Goal: Transaction & Acquisition: Purchase product/service

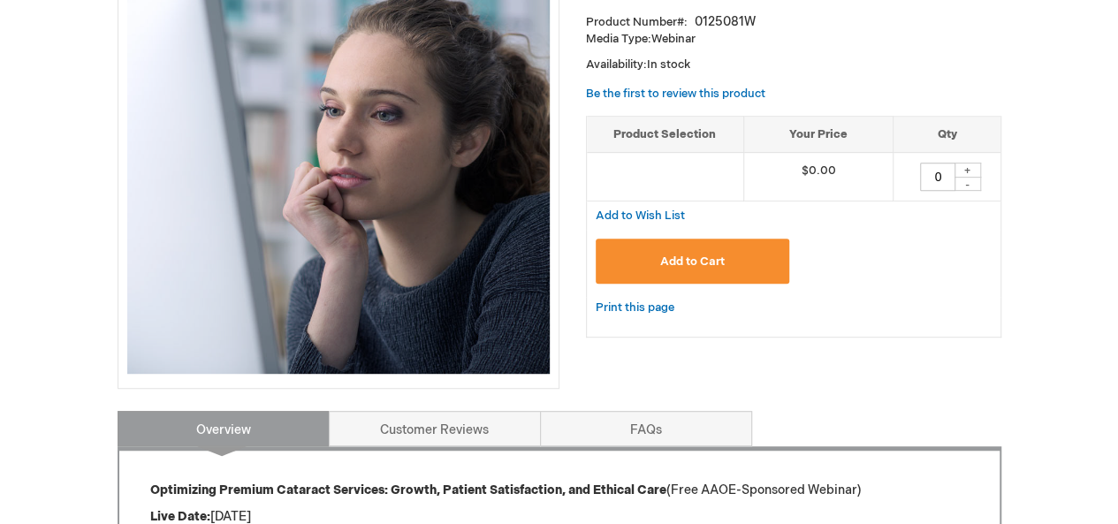
scroll to position [265, 0]
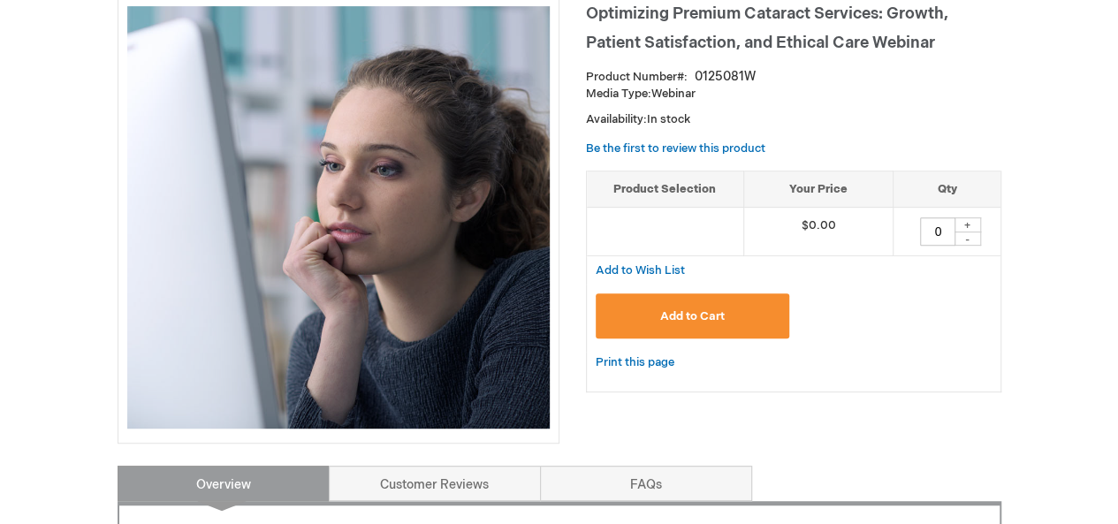
click at [697, 317] on span "Add to Cart" at bounding box center [692, 316] width 65 height 14
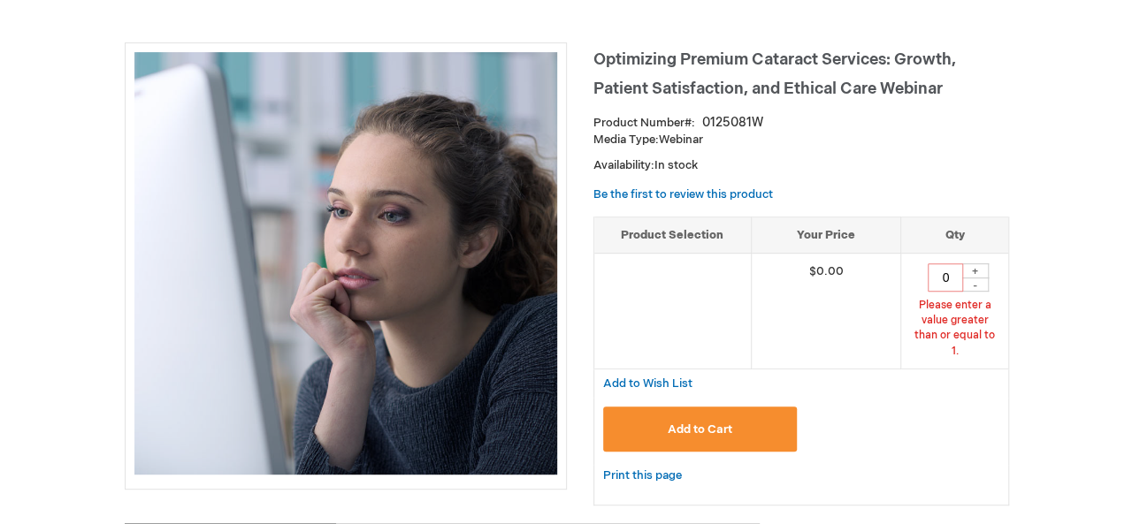
scroll to position [219, 0]
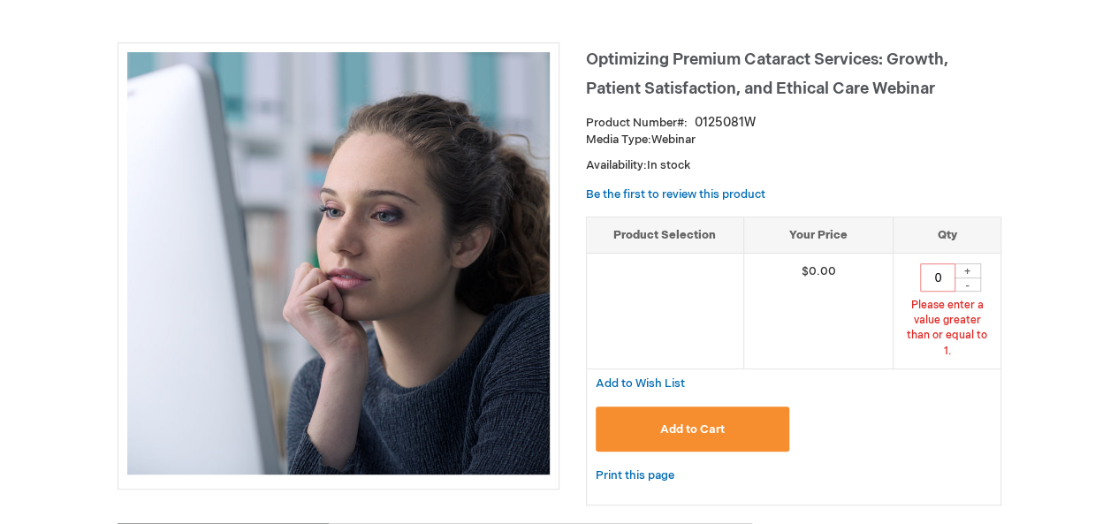
click at [965, 268] on div "+" at bounding box center [968, 270] width 27 height 15
type input "1"
click at [700, 423] on span "Add to Cart" at bounding box center [692, 430] width 65 height 14
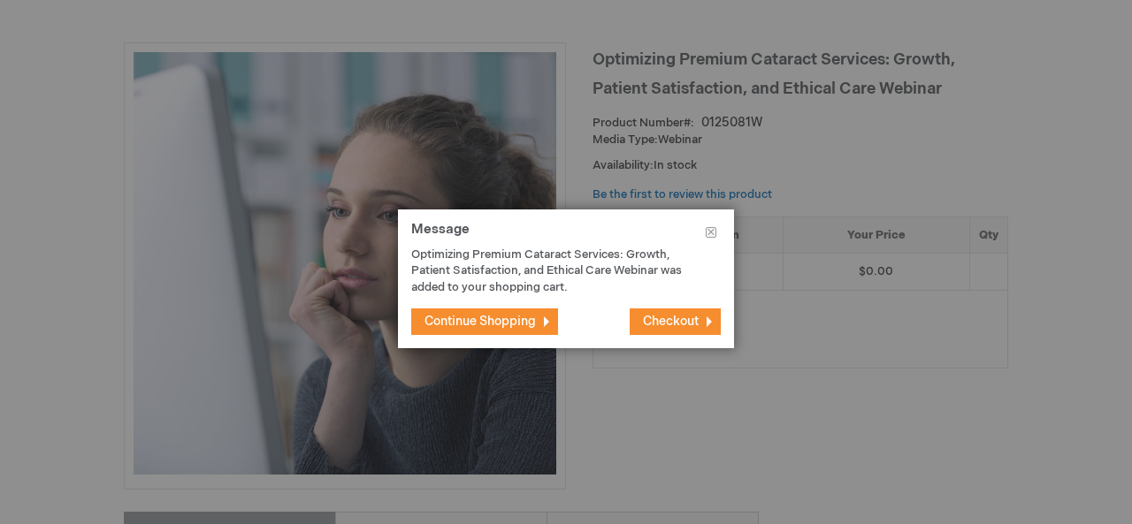
click at [682, 327] on span "Checkout" at bounding box center [671, 321] width 56 height 15
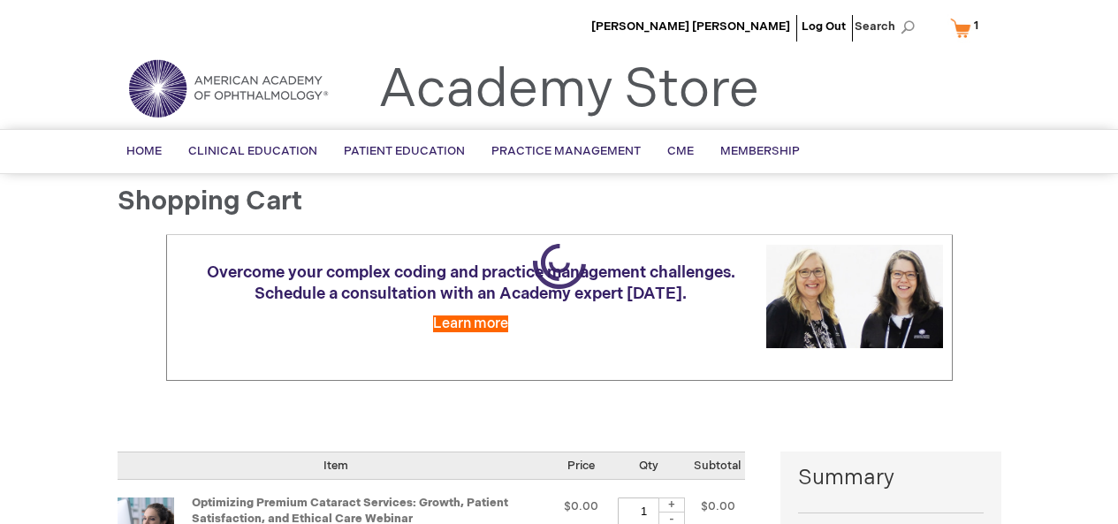
select select "VN"
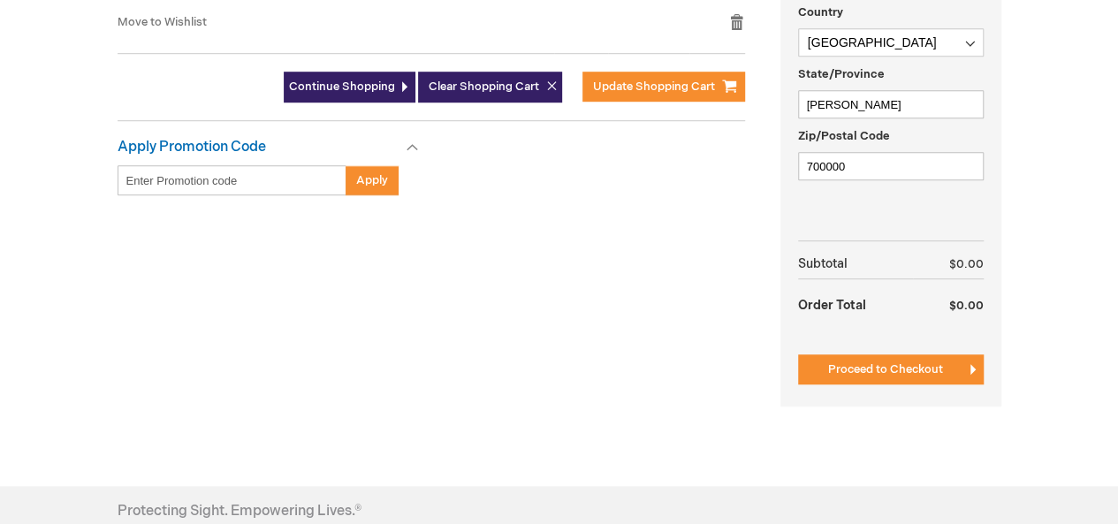
scroll to position [619, 0]
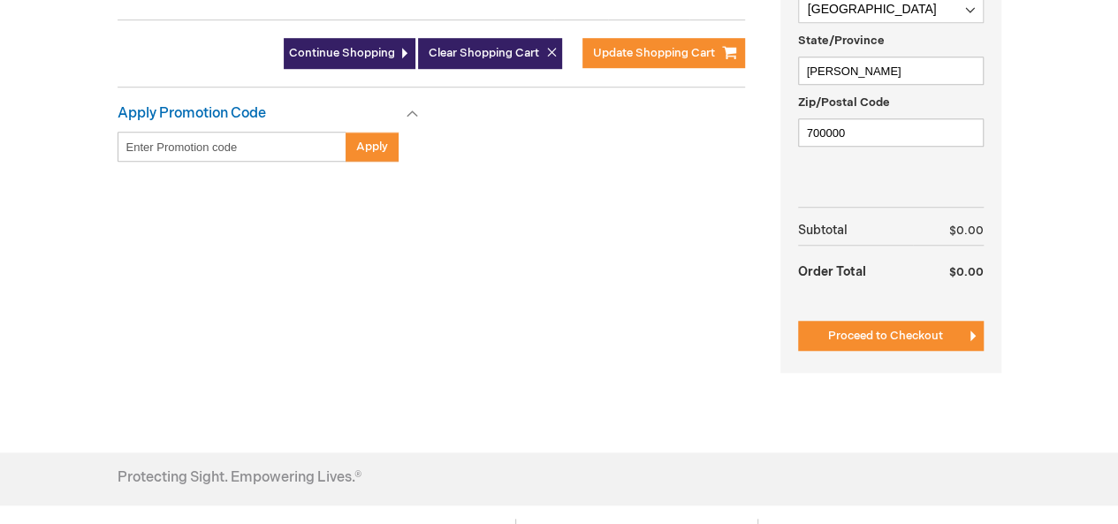
click at [857, 331] on span "Proceed to Checkout" at bounding box center [885, 336] width 115 height 14
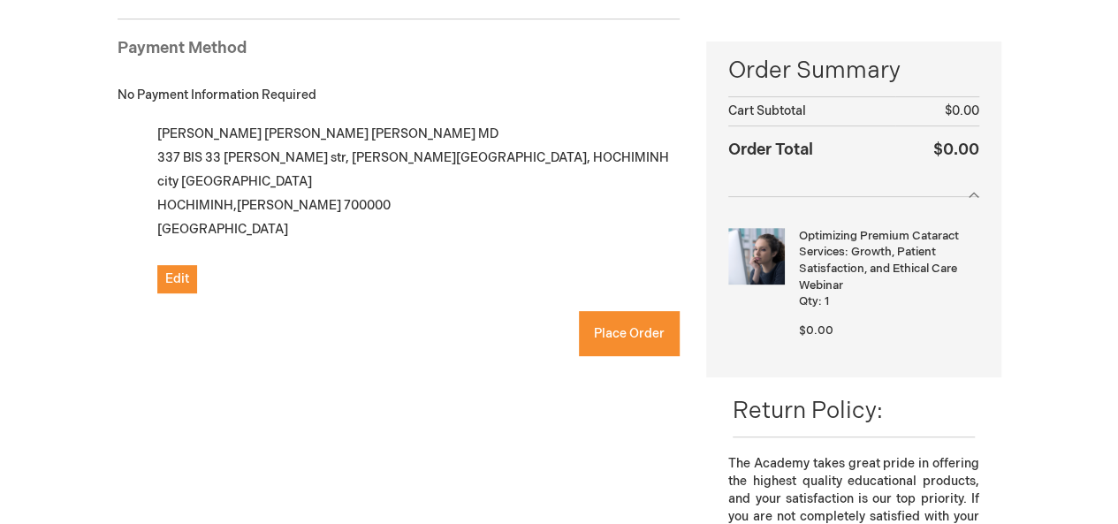
checkbox input "true"
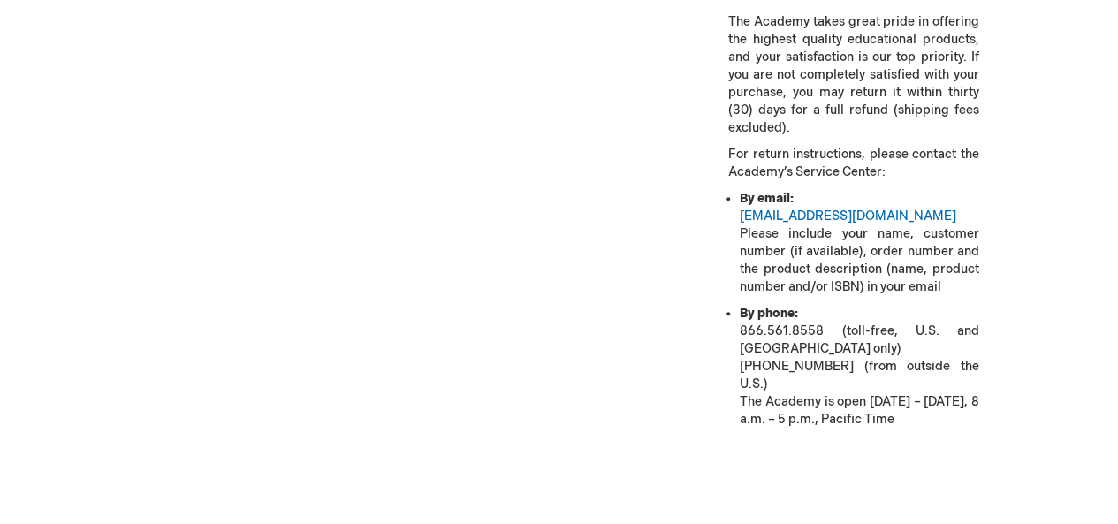
scroll to position [507, 0]
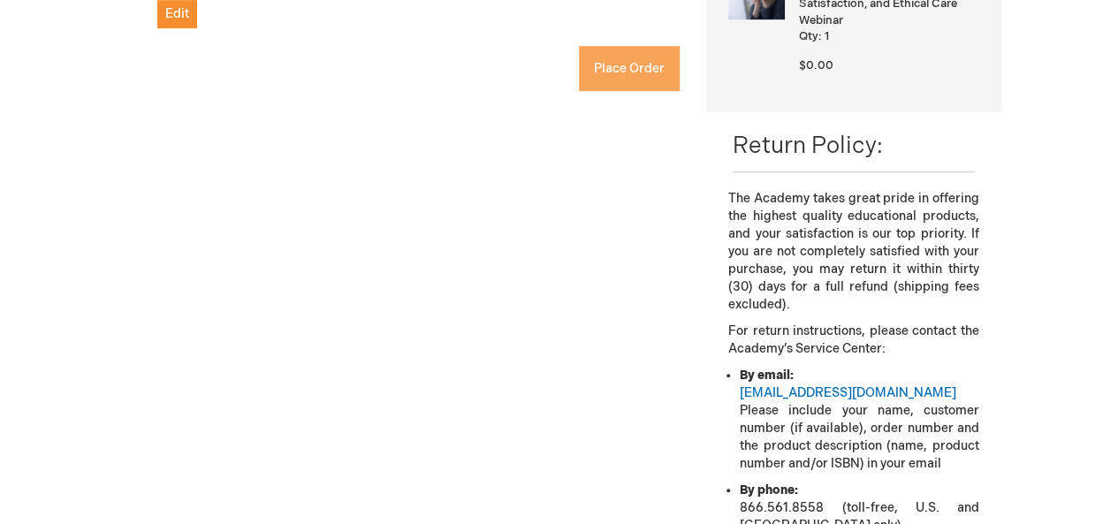
click at [633, 61] on span "Place Order" at bounding box center [629, 68] width 71 height 15
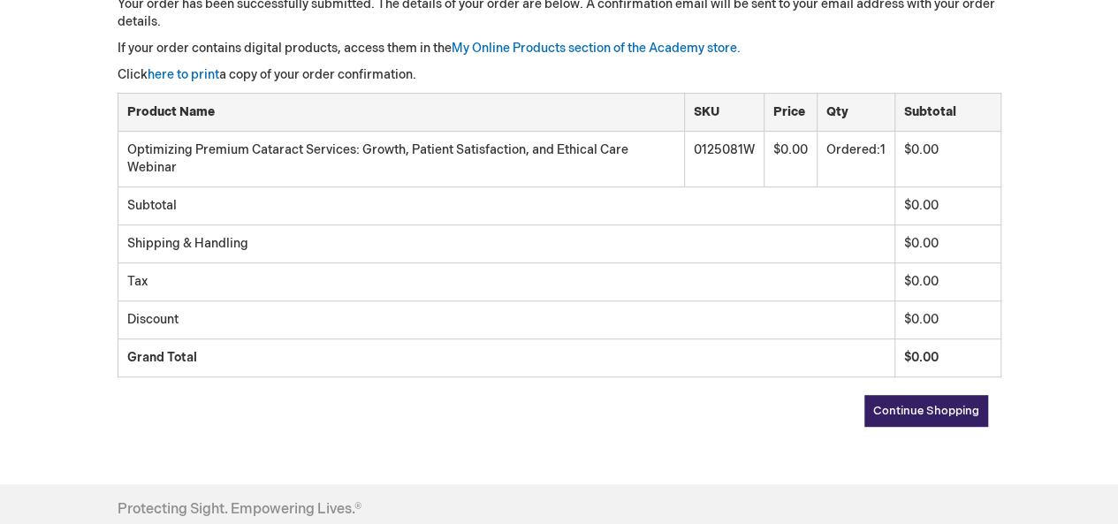
scroll to position [354, 0]
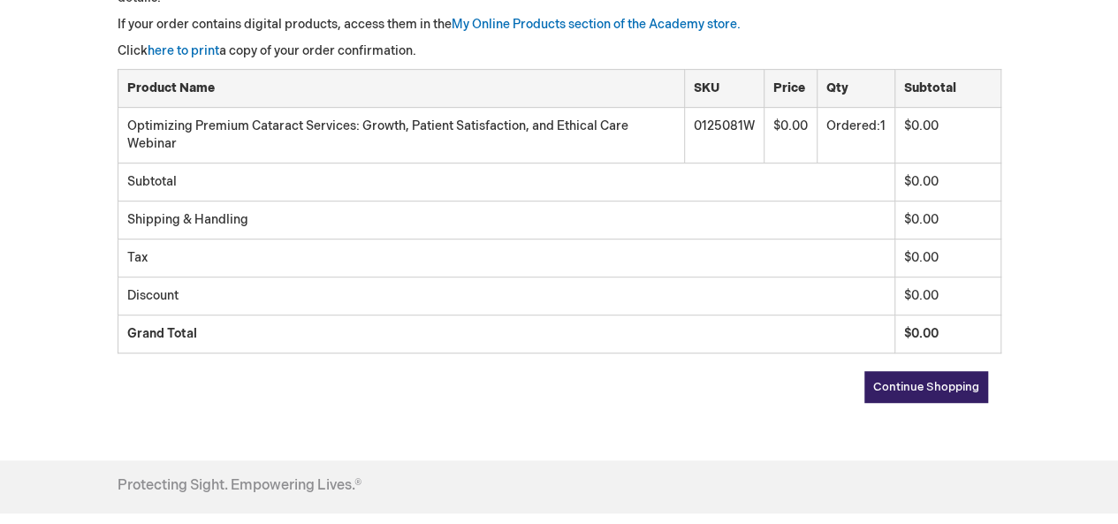
click at [903, 385] on span "Continue Shopping" at bounding box center [926, 387] width 106 height 14
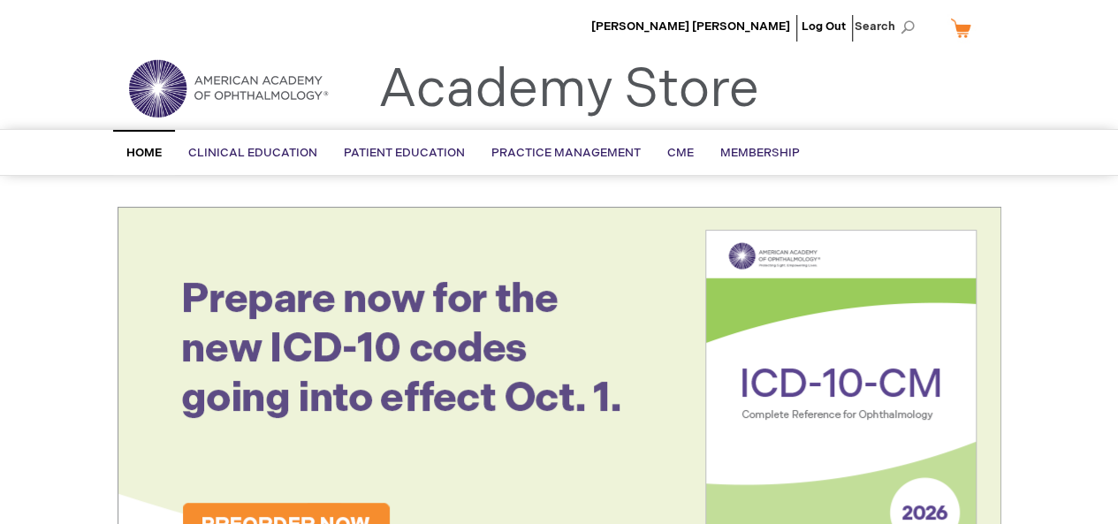
click at [191, 88] on img at bounding box center [228, 89] width 212 height 64
